Goal: Find specific page/section: Find specific page/section

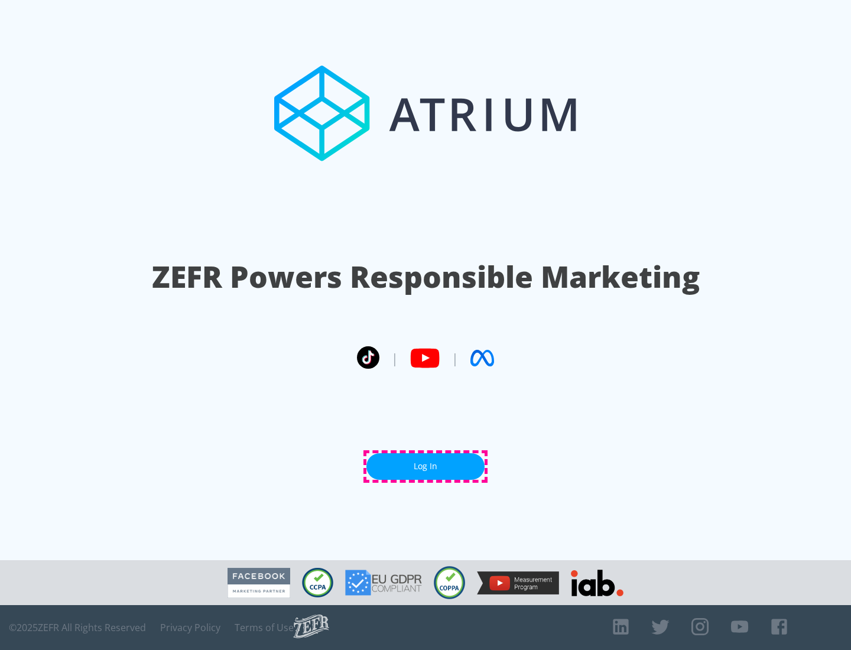
click at [426, 466] on link "Log In" at bounding box center [426, 466] width 118 height 27
